Goal: Information Seeking & Learning: Learn about a topic

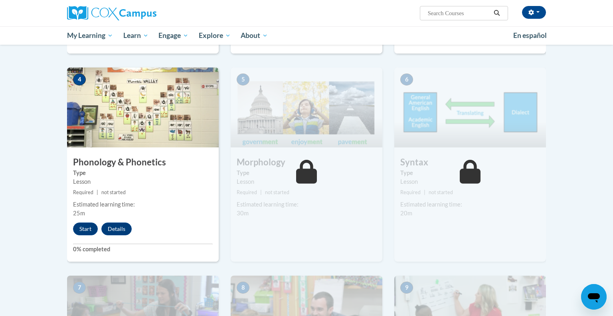
scroll to position [373, 0]
click at [85, 229] on button "Start" at bounding box center [85, 228] width 25 height 13
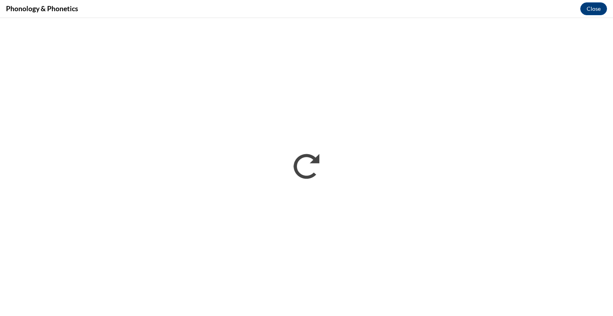
scroll to position [0, 0]
click at [593, 12] on button "Close" at bounding box center [593, 8] width 27 height 13
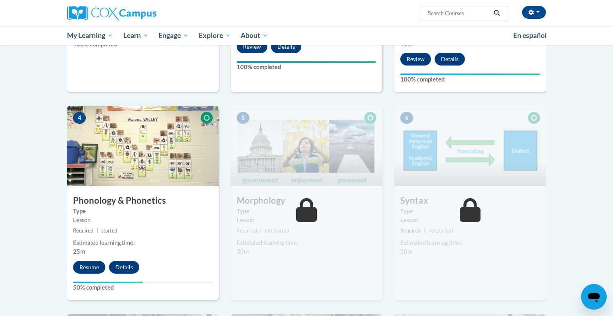
scroll to position [335, 0]
click at [93, 267] on button "Resume" at bounding box center [89, 266] width 32 height 13
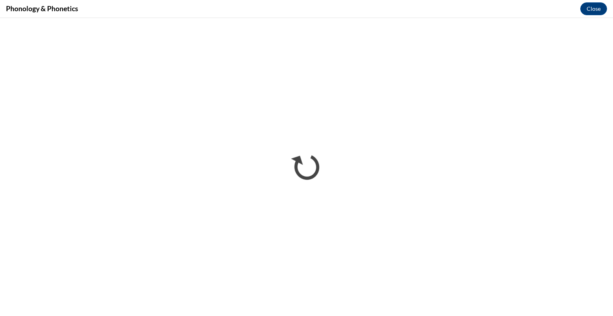
scroll to position [0, 0]
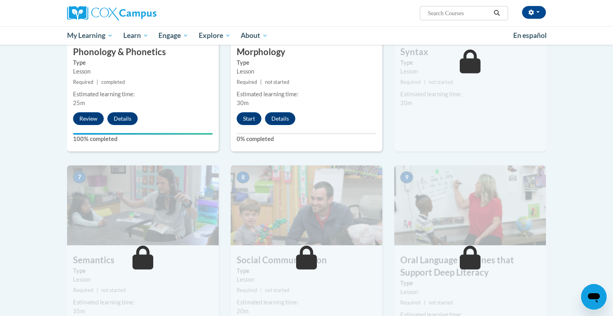
scroll to position [485, 0]
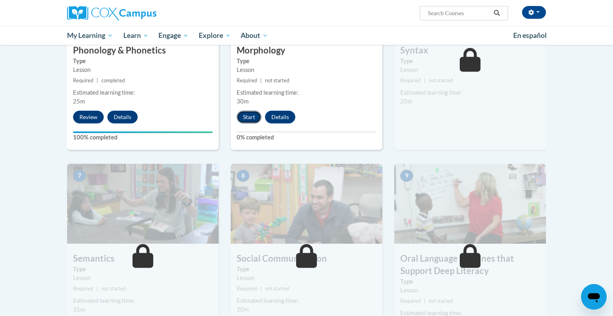
click at [247, 115] on button "Start" at bounding box center [249, 117] width 25 height 13
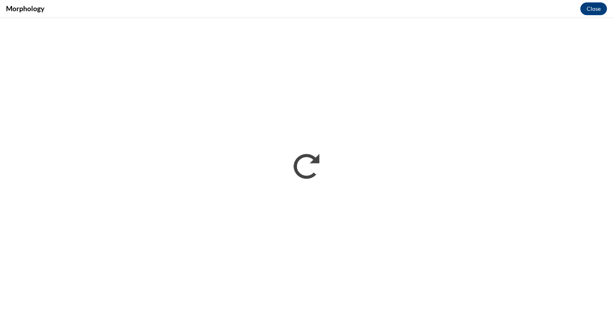
scroll to position [0, 0]
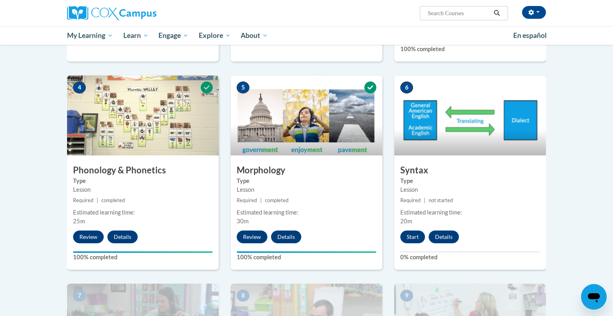
scroll to position [367, 0]
